Goal: Navigation & Orientation: Find specific page/section

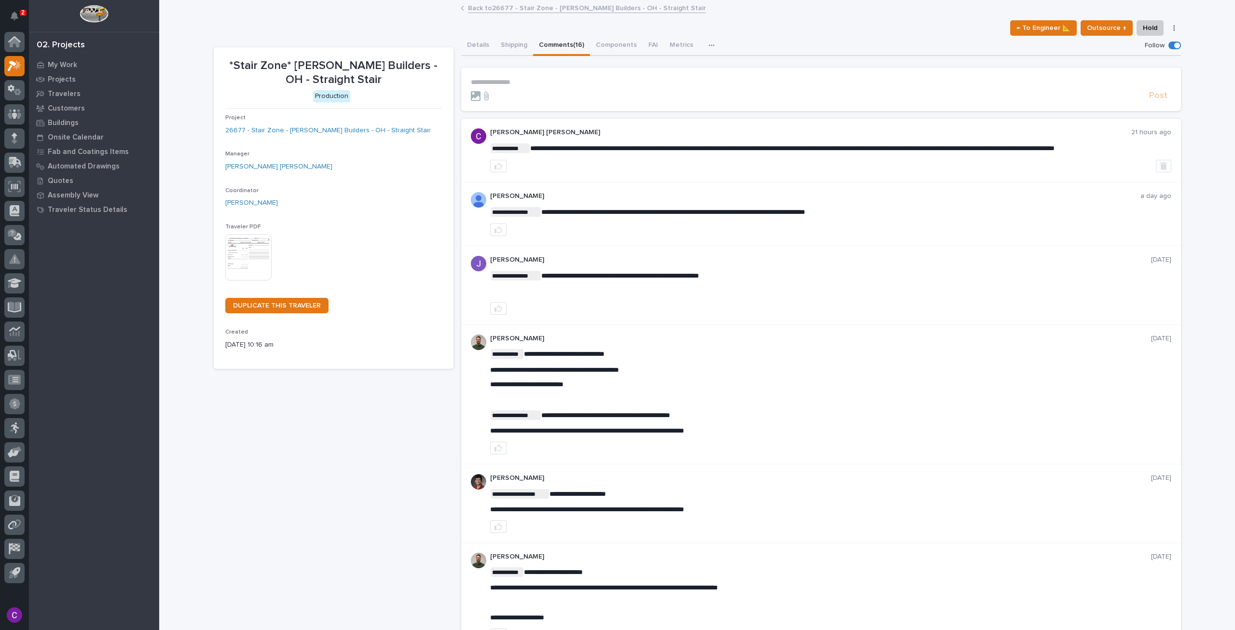
drag, startPoint x: 60, startPoint y: 222, endPoint x: 283, endPoint y: 424, distance: 301.0
drag, startPoint x: 283, startPoint y: 423, endPoint x: 227, endPoint y: 416, distance: 56.9
click at [502, 6] on link "Back to 26677 - Stair Zone - [PERSON_NAME] Builders - OH - Straight Stair" at bounding box center [587, 7] width 238 height 11
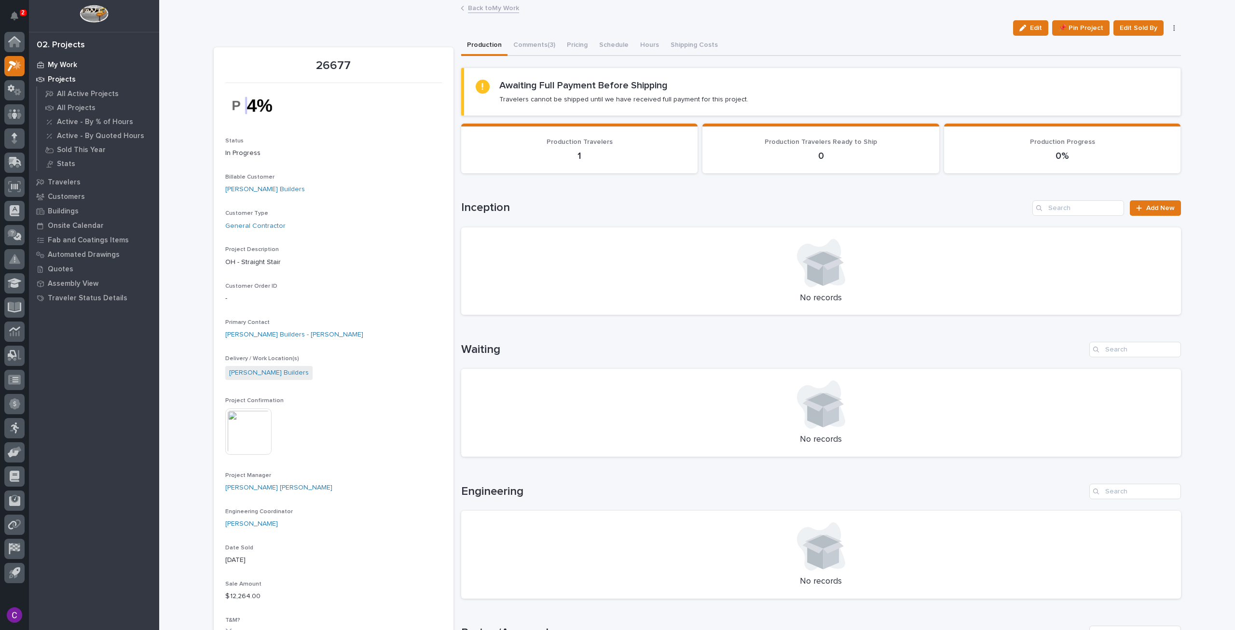
click at [51, 65] on p "My Work" at bounding box center [62, 65] width 29 height 9
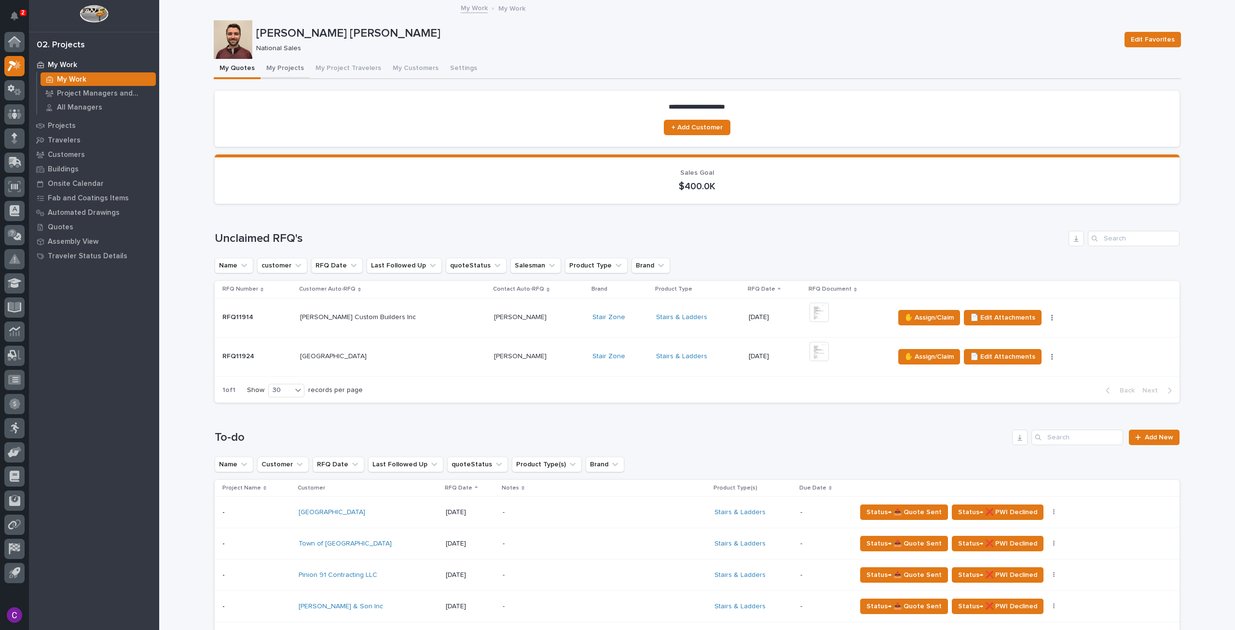
click at [283, 67] on button "My Projects" at bounding box center [285, 69] width 49 height 20
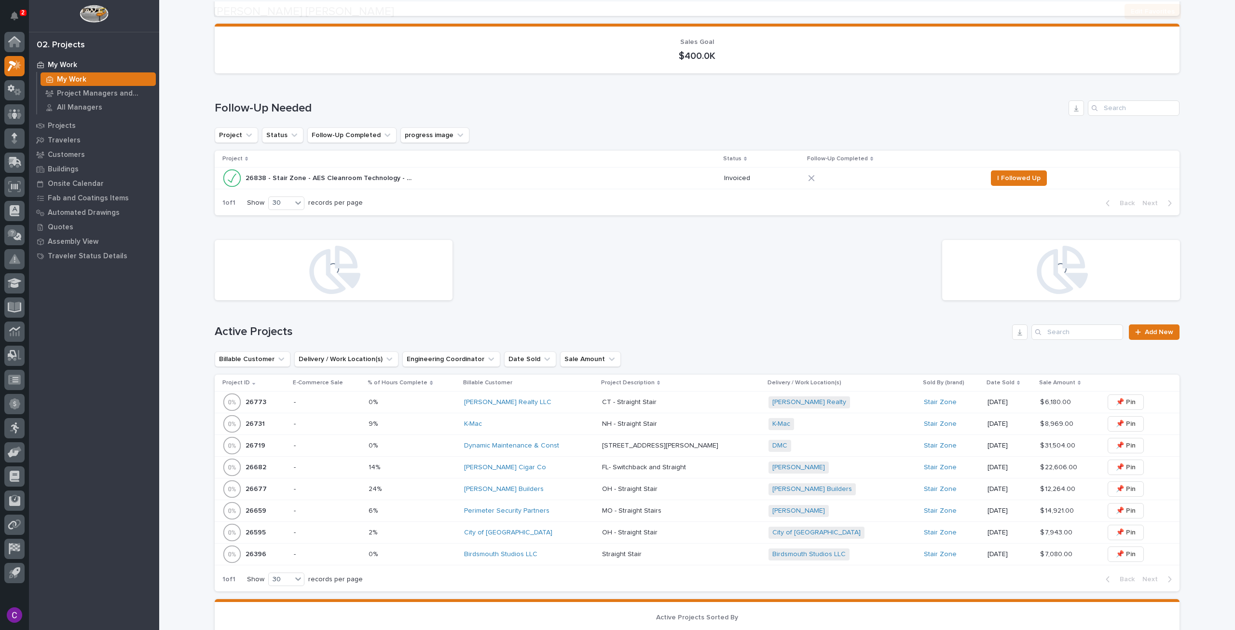
scroll to position [241, 0]
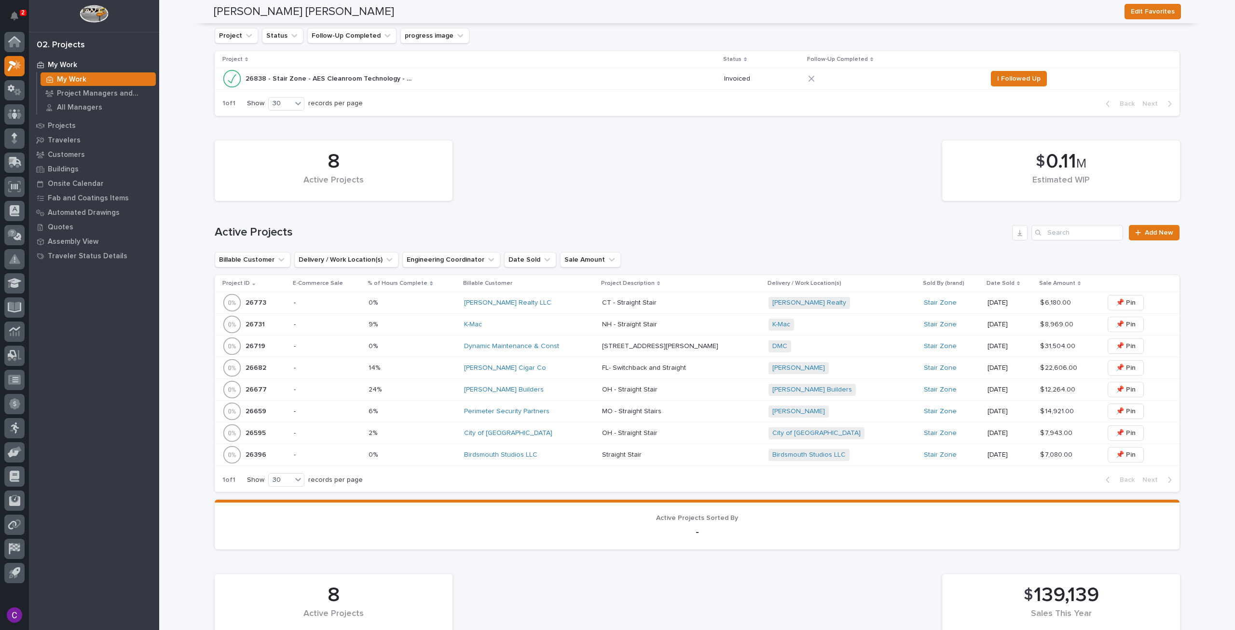
click at [509, 320] on div "K-Mac" at bounding box center [529, 324] width 130 height 8
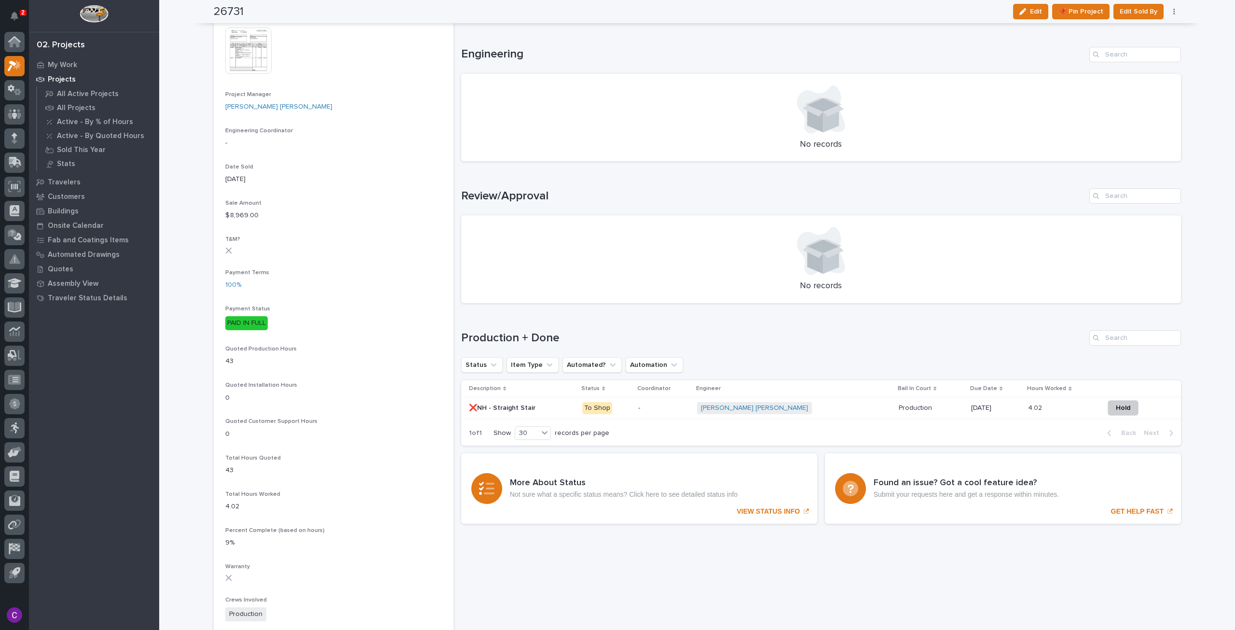
scroll to position [386, 0]
